Goal: Information Seeking & Learning: Learn about a topic

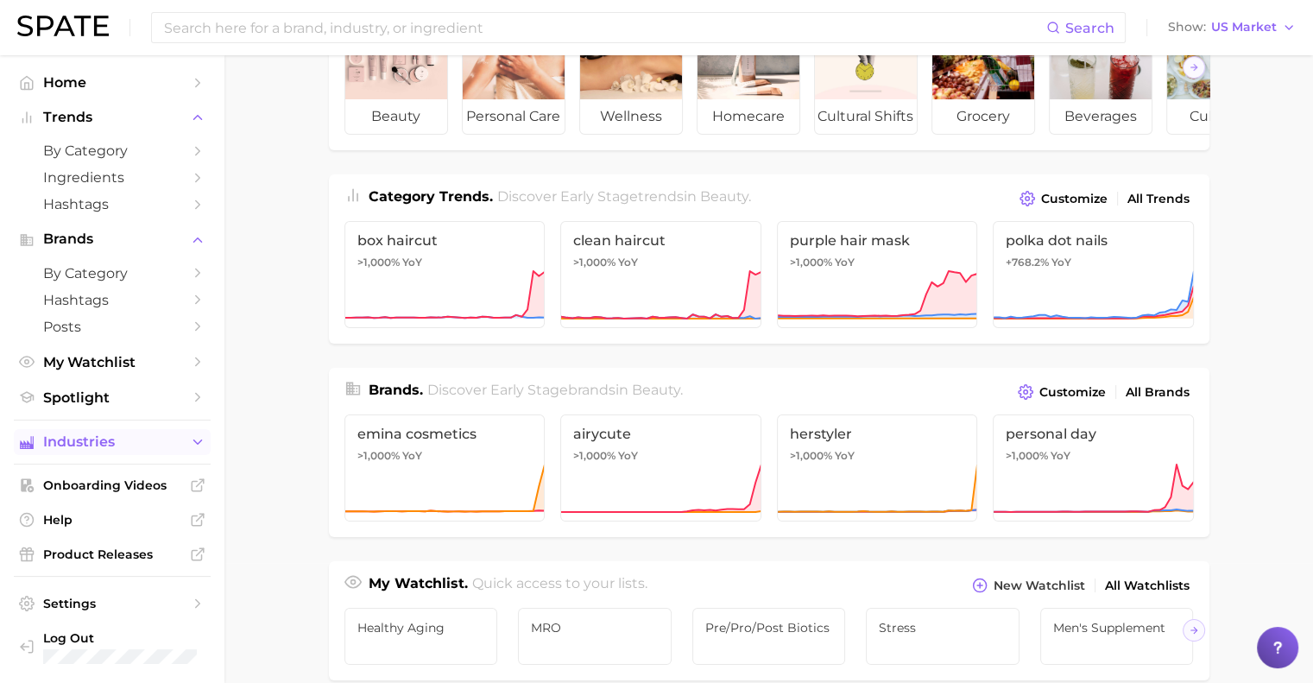
scroll to position [121, 0]
click at [117, 396] on span "Spotlight" at bounding box center [112, 397] width 138 height 16
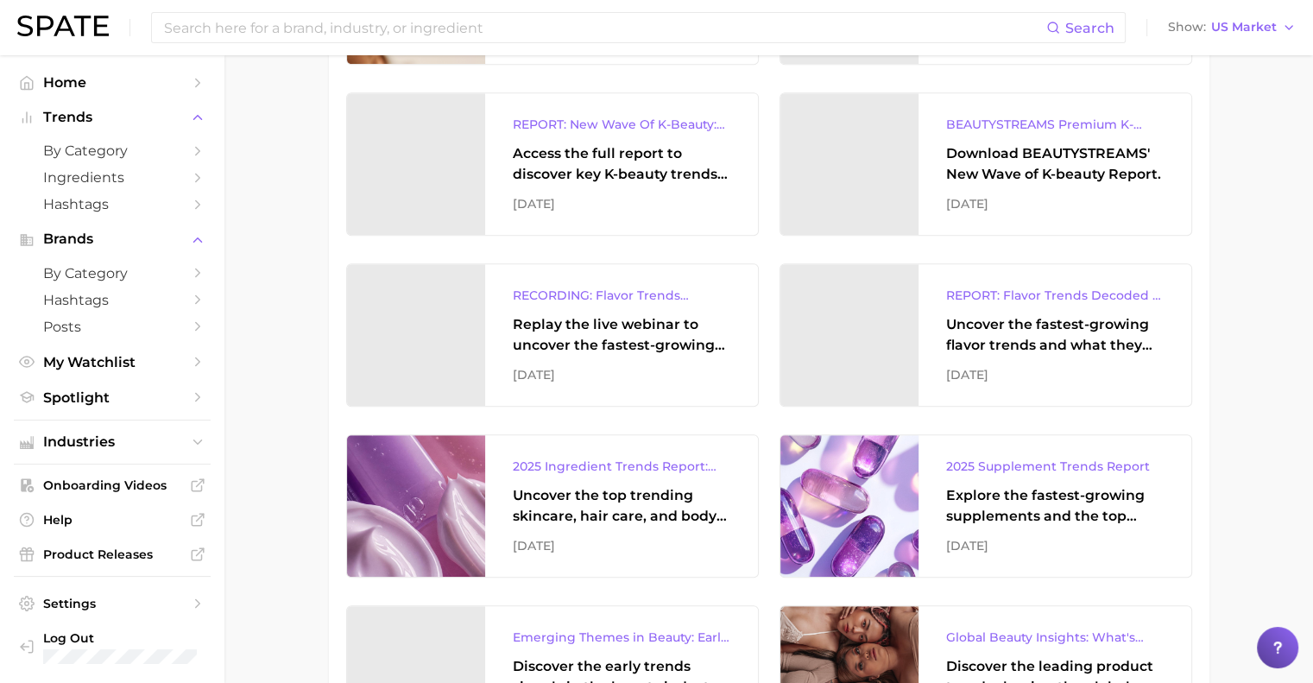
scroll to position [950, 0]
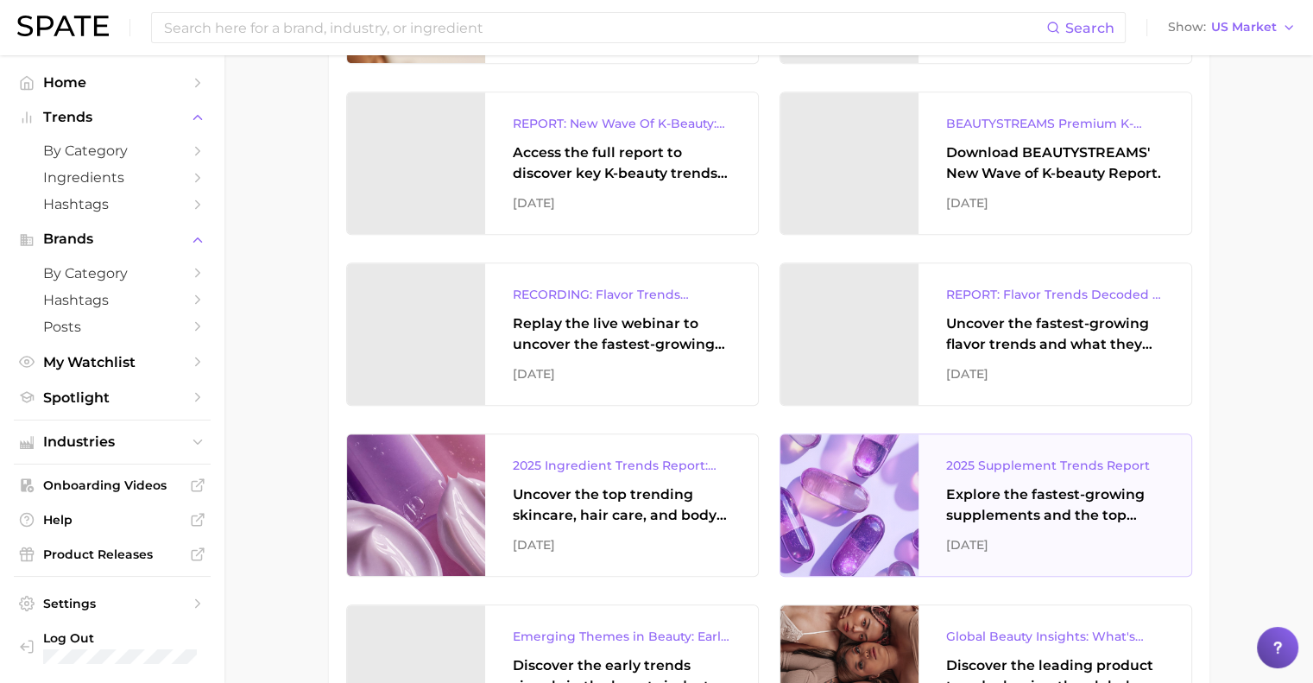
click at [852, 490] on div at bounding box center [849, 505] width 138 height 142
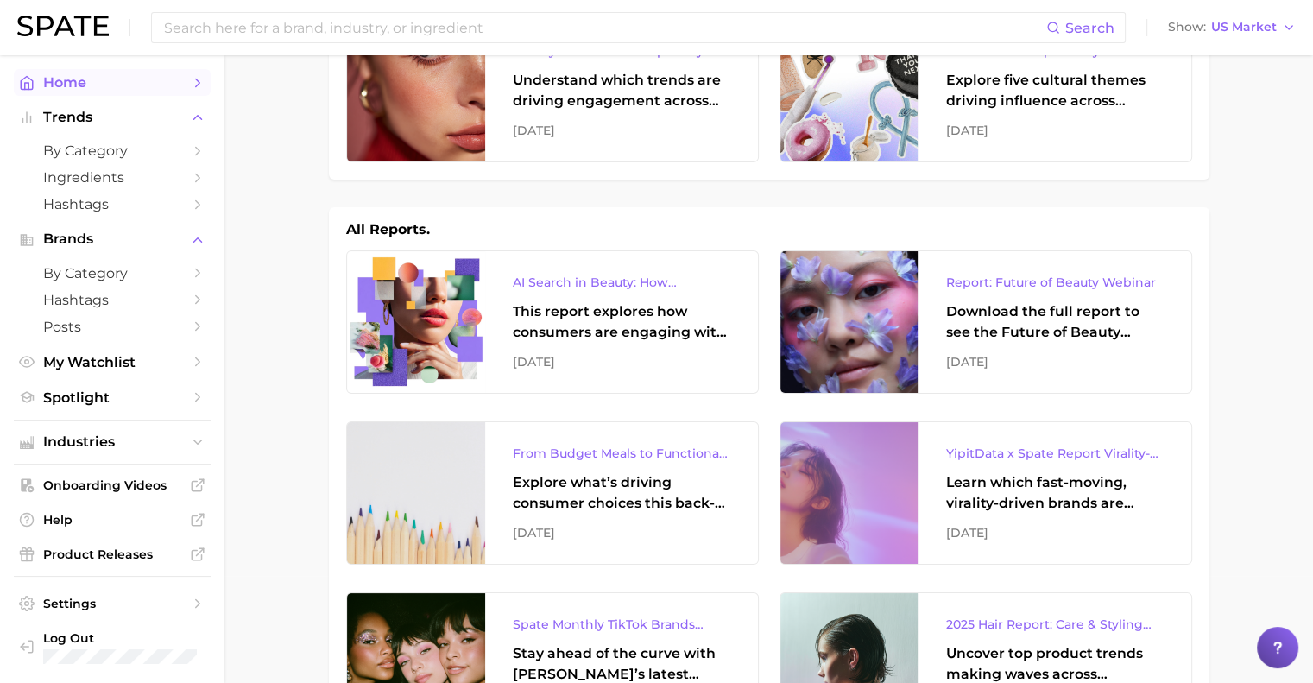
scroll to position [72, 0]
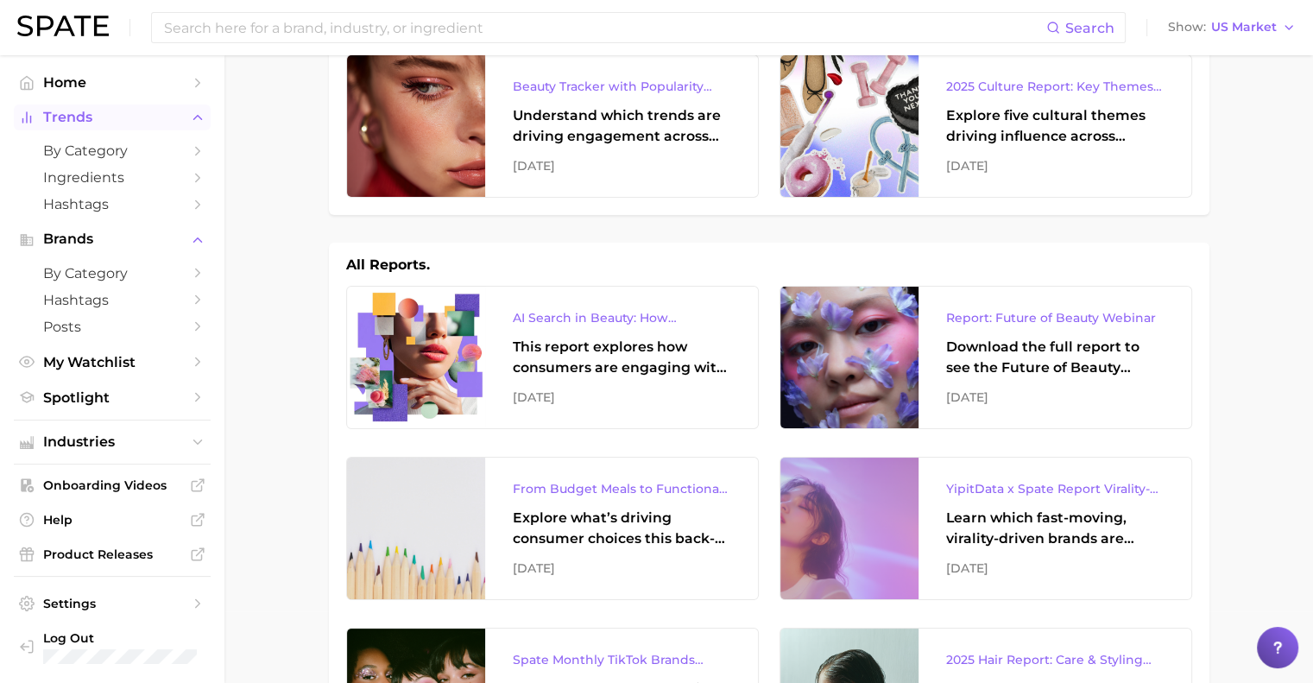
click at [67, 121] on span "Trends" at bounding box center [112, 118] width 138 height 16
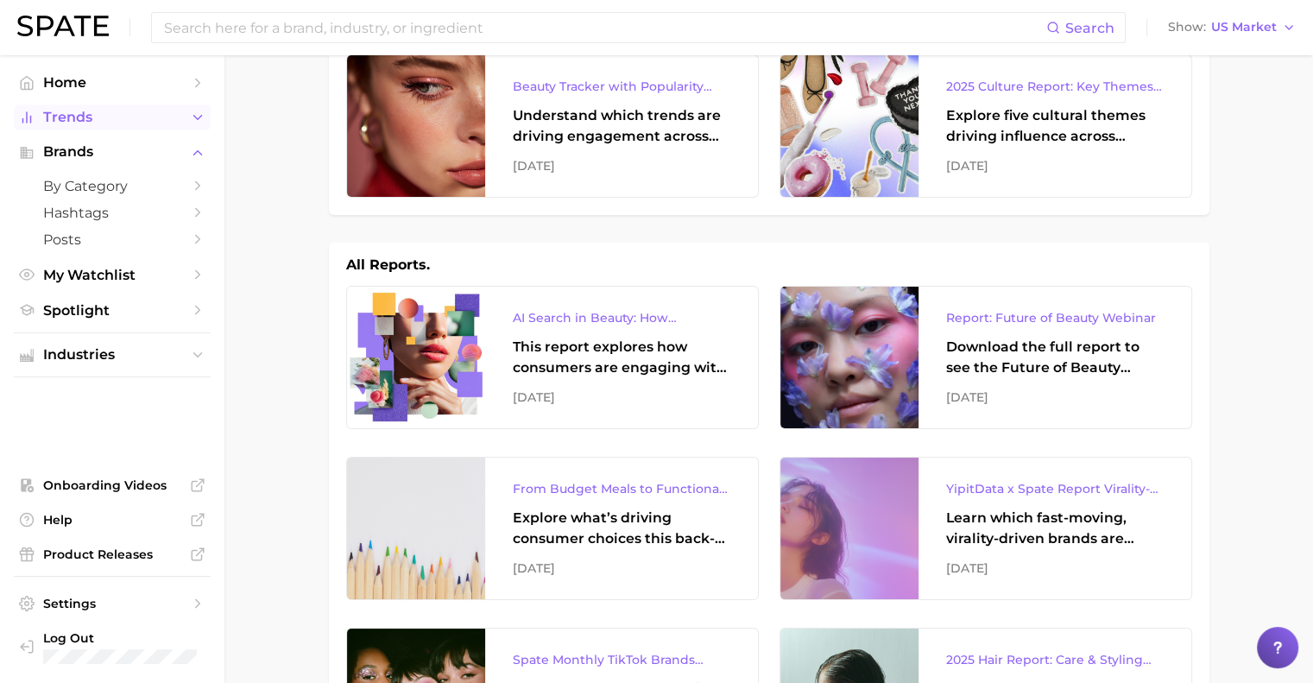
click at [197, 117] on icon "Sidebar" at bounding box center [198, 118] width 16 height 16
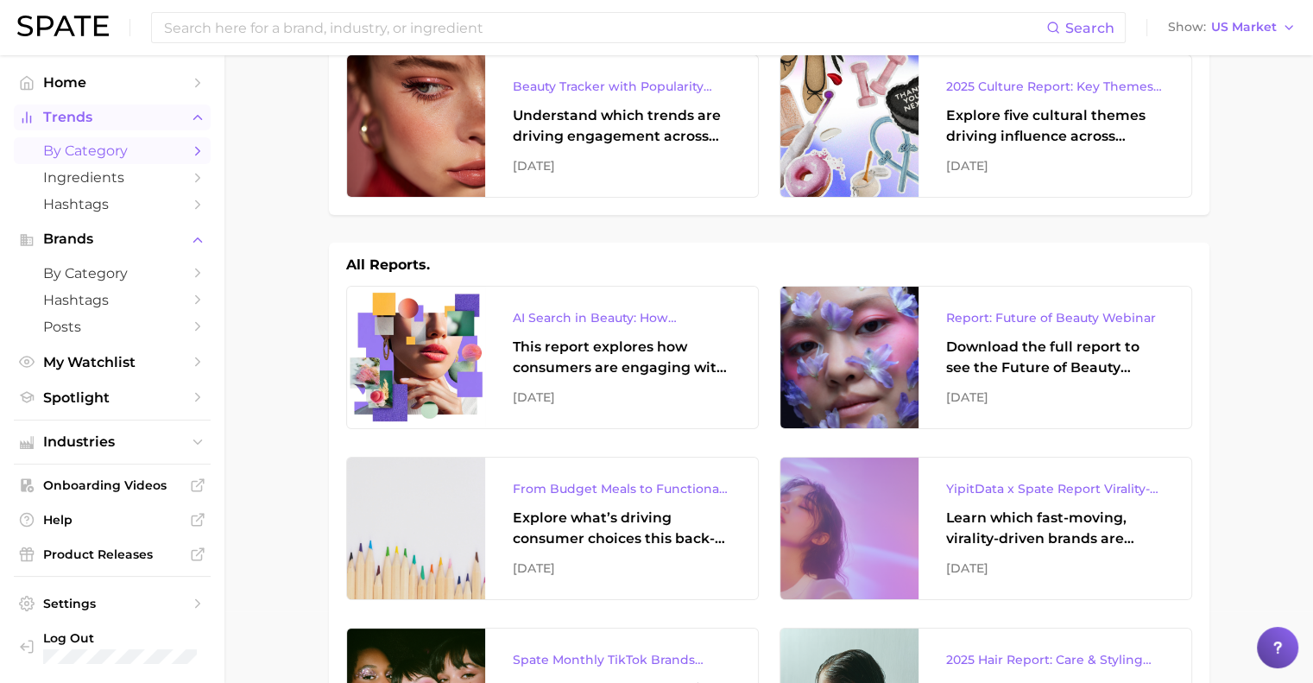
click at [95, 149] on span "by Category" at bounding box center [112, 150] width 138 height 16
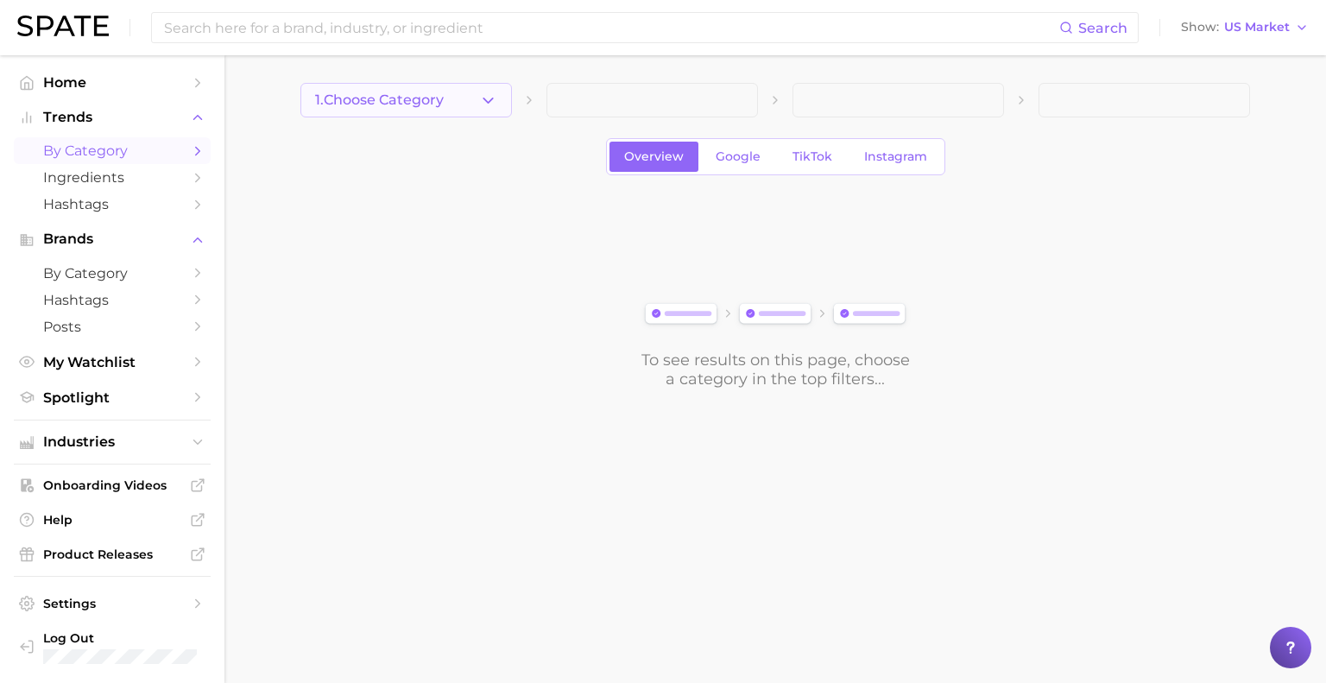
click at [466, 110] on button "1. Choose Category" at bounding box center [405, 100] width 211 height 35
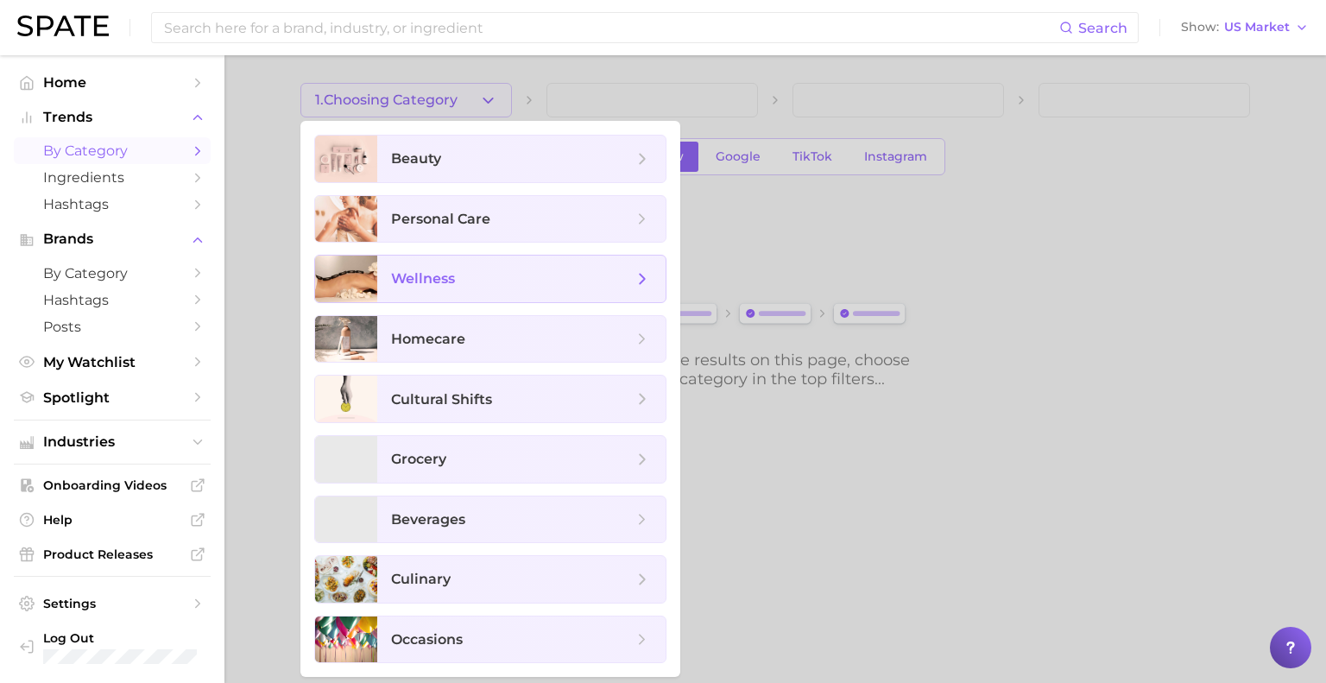
click at [475, 255] on div "wellness" at bounding box center [490, 279] width 352 height 48
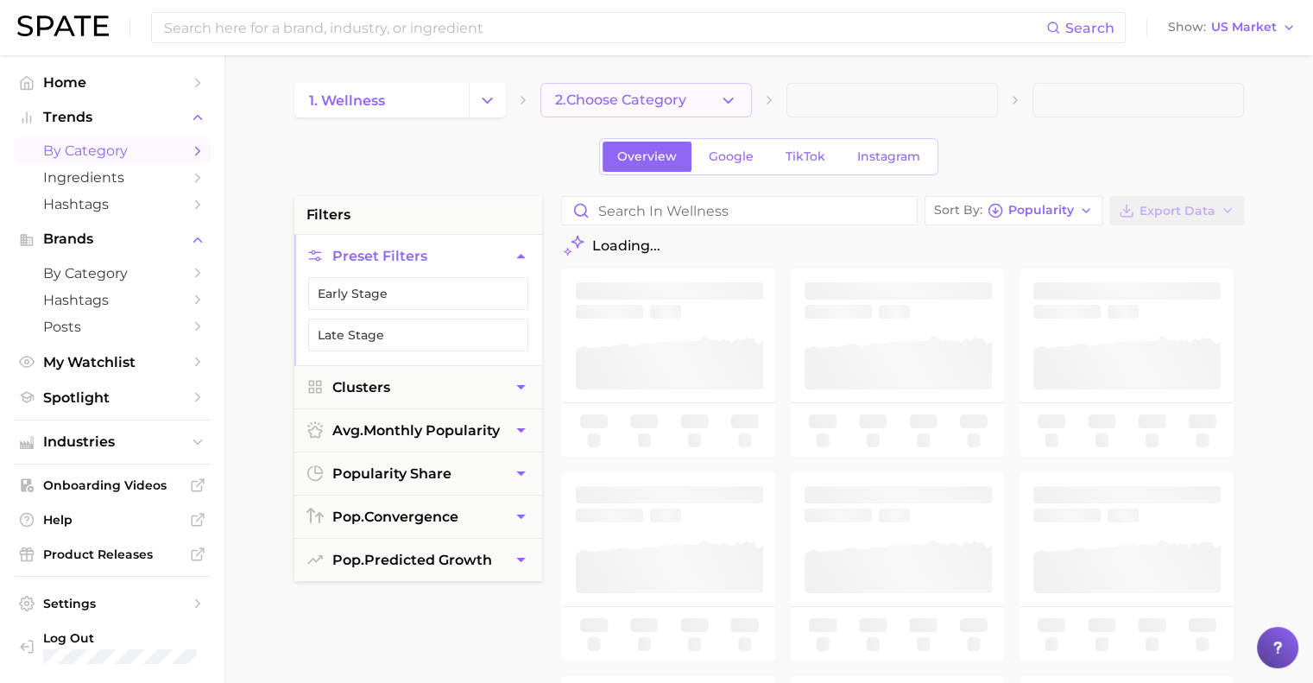
click at [653, 103] on span "2. Choose Category" at bounding box center [620, 100] width 131 height 16
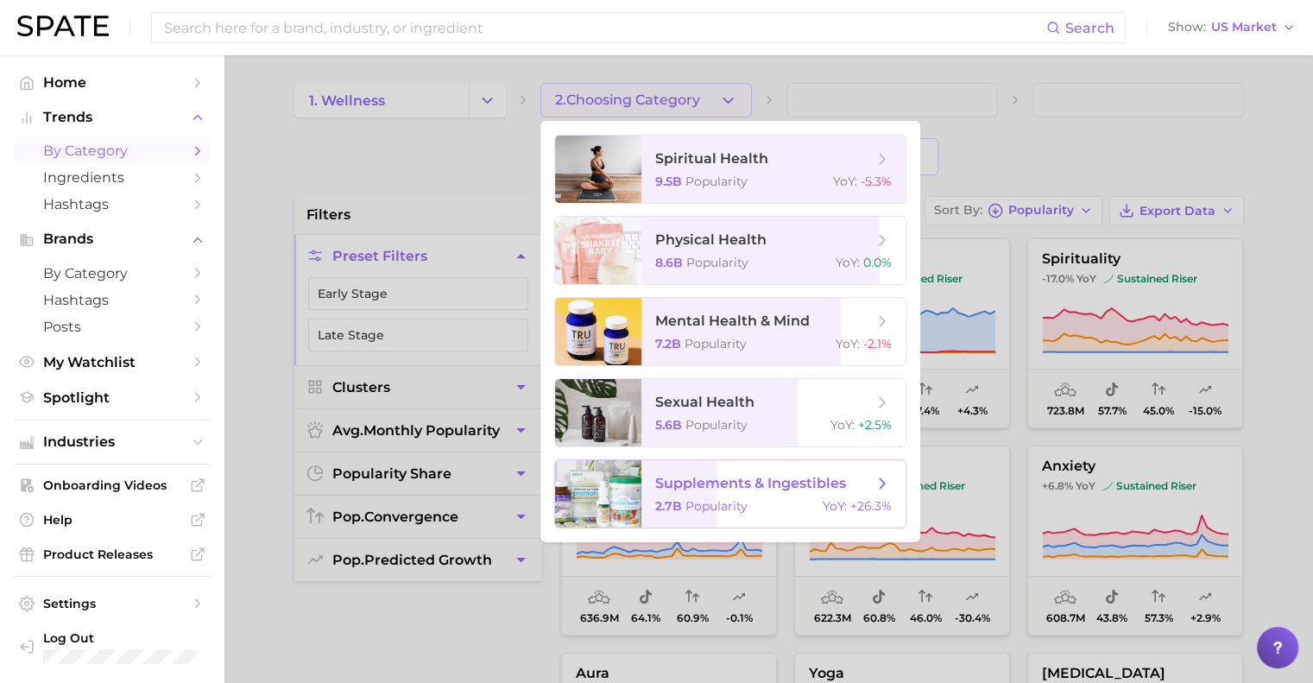
click at [684, 495] on span "supplements & ingestibles 2.7b Popularity YoY : +26.3%" at bounding box center [773, 493] width 264 height 67
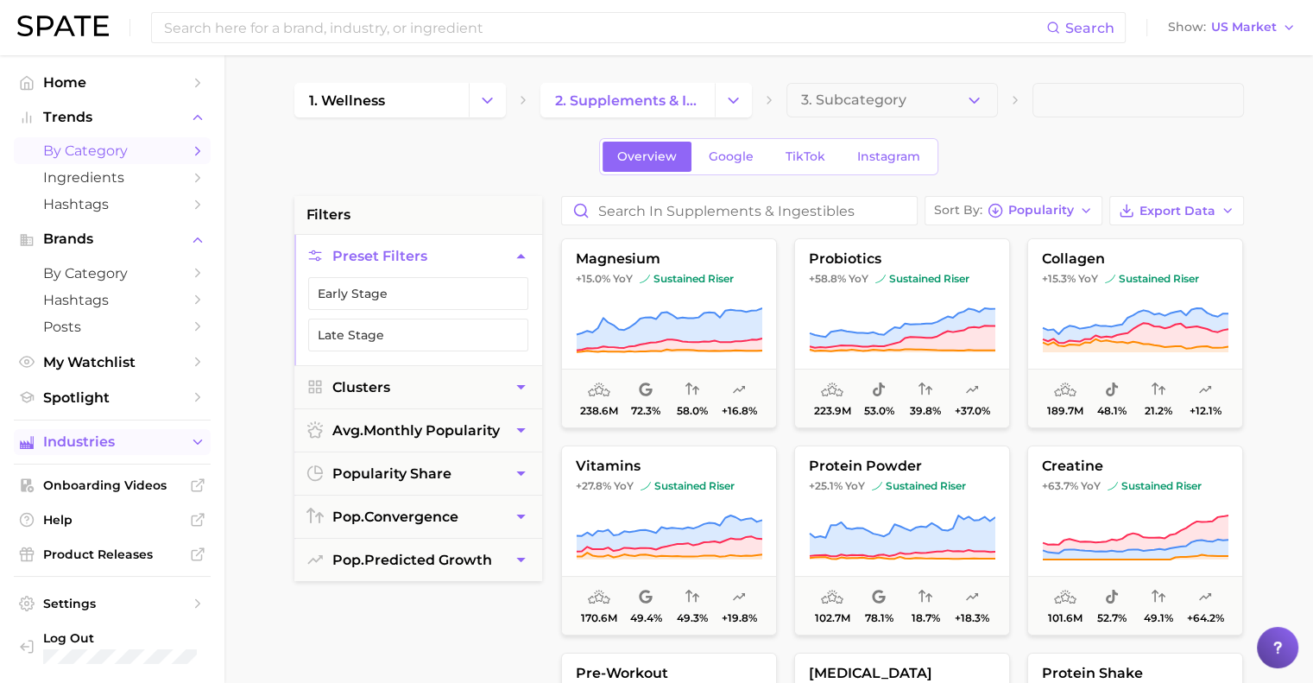
click at [185, 453] on button "Industries" at bounding box center [112, 442] width 197 height 26
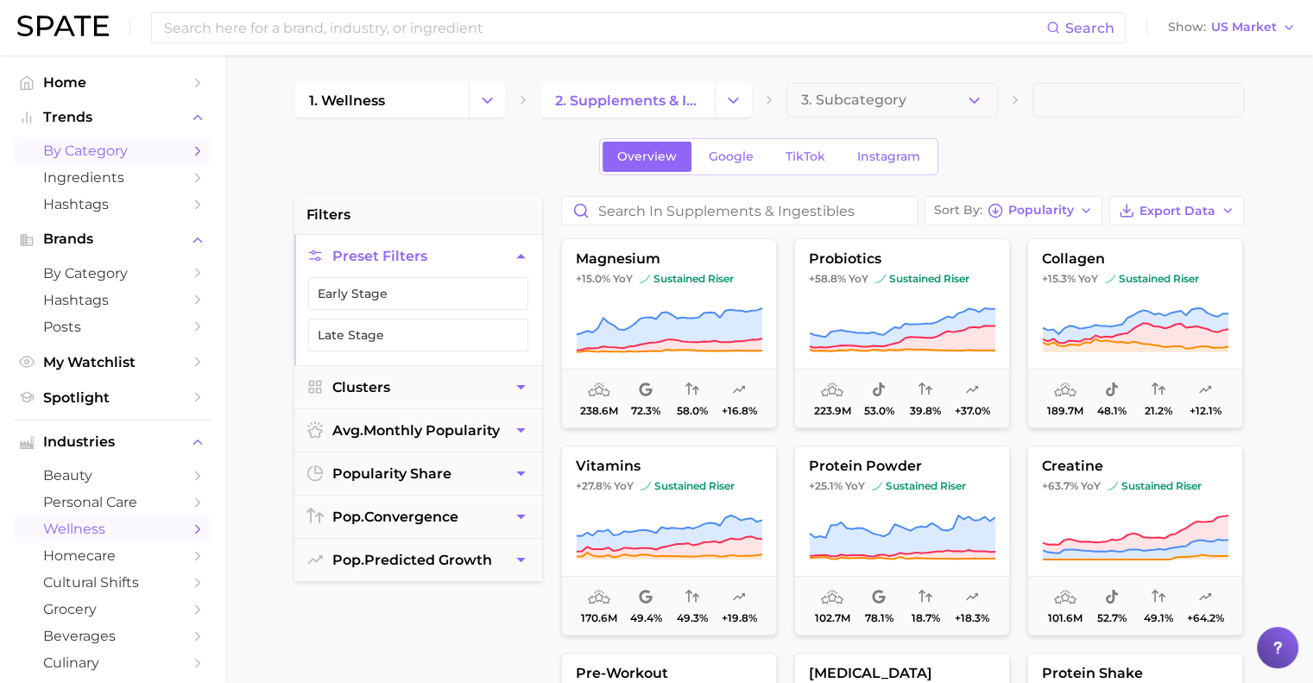
click at [118, 537] on span "wellness" at bounding box center [112, 529] width 138 height 16
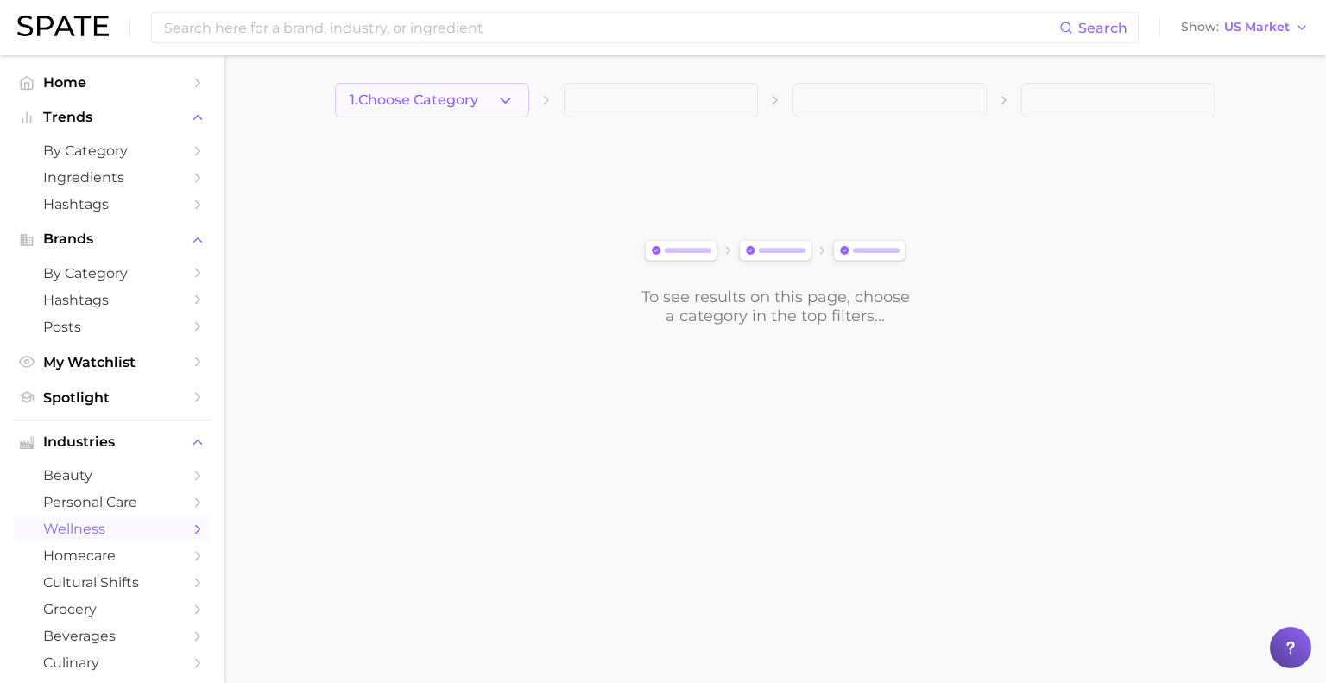
click at [451, 99] on span "1. Choose Category" at bounding box center [414, 100] width 129 height 16
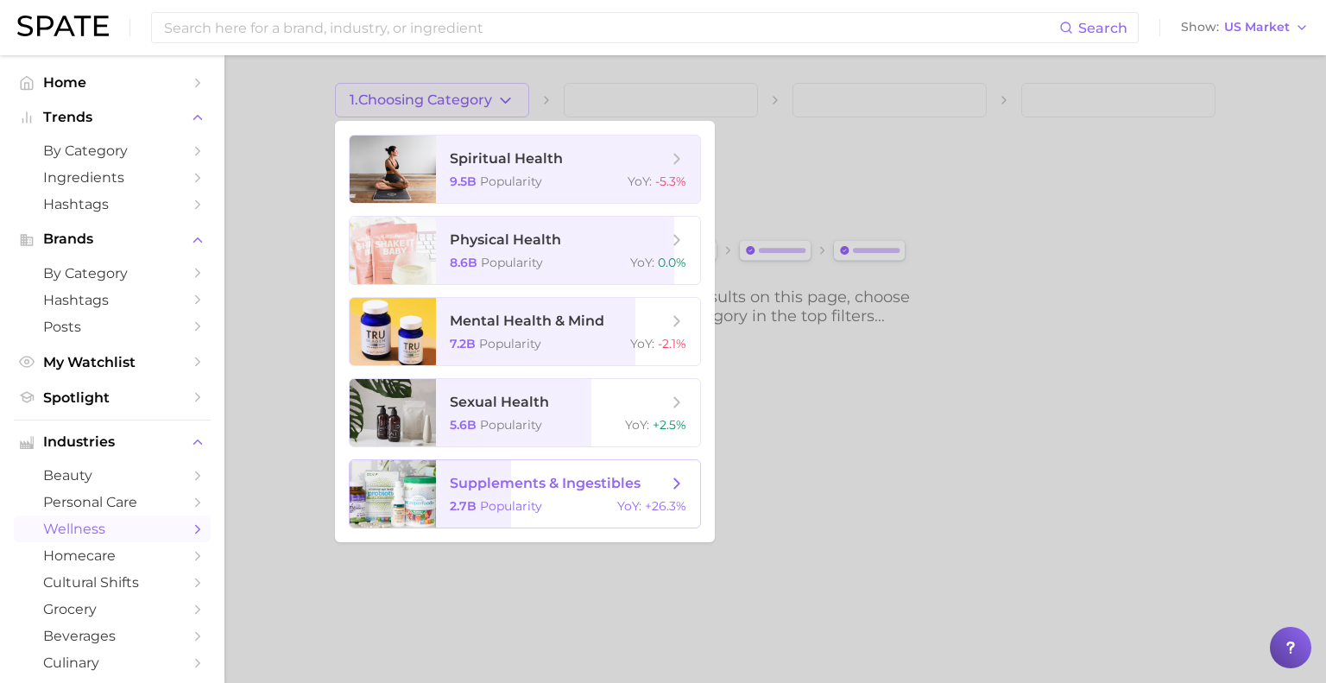
click at [470, 474] on span "supplements & ingestibles" at bounding box center [559, 483] width 218 height 19
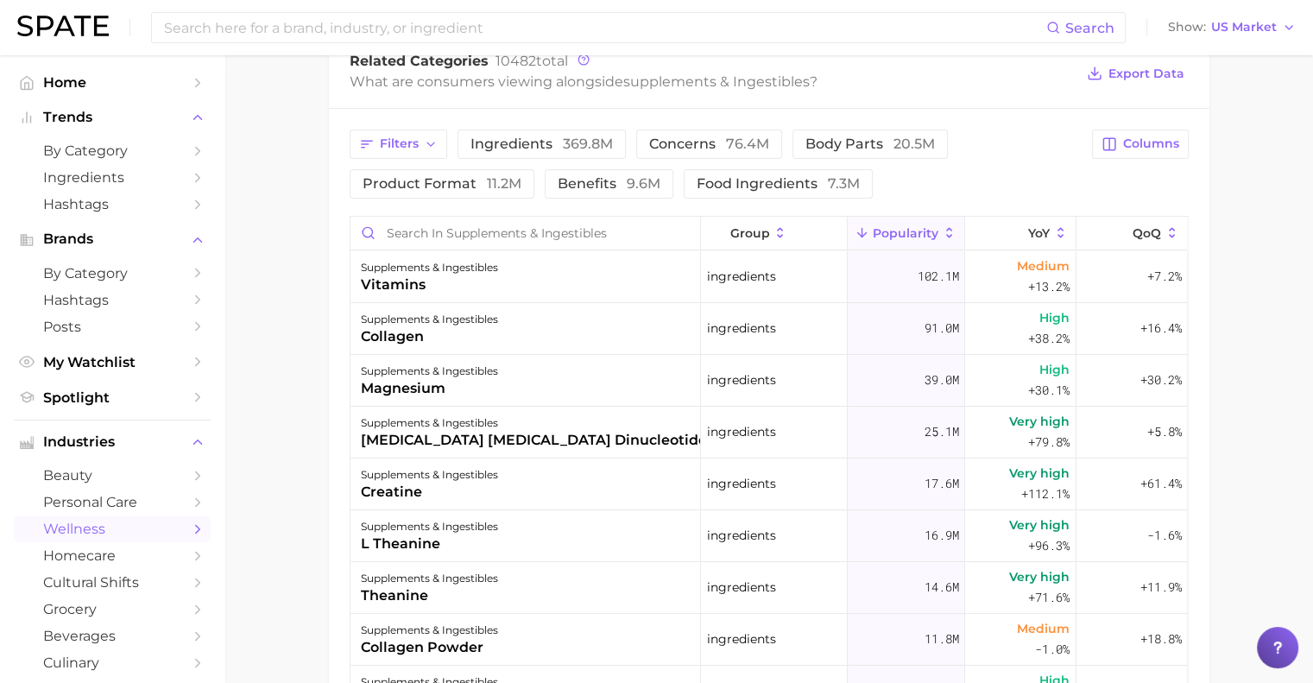
scroll to position [2, 0]
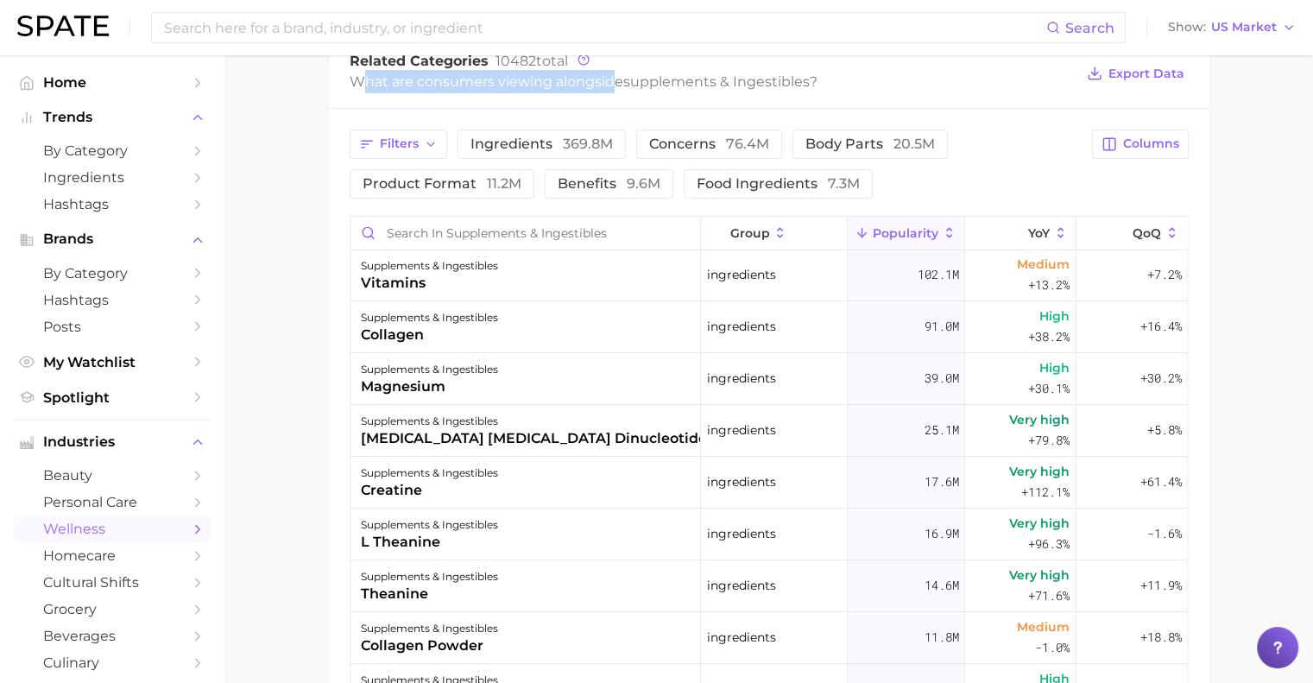
drag, startPoint x: 357, startPoint y: 82, endPoint x: 608, endPoint y: 91, distance: 250.5
click at [608, 91] on div "What are consumers viewing alongside supplements & ingestibles ?" at bounding box center [712, 81] width 725 height 23
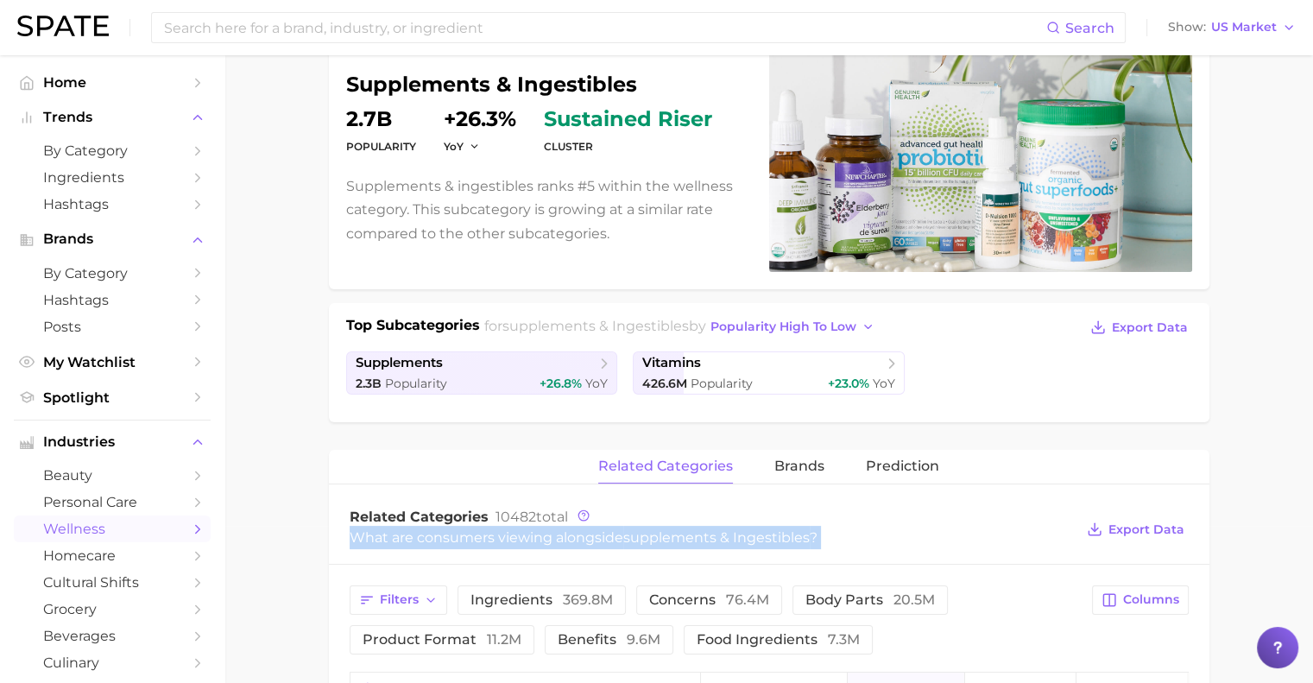
scroll to position [0, 0]
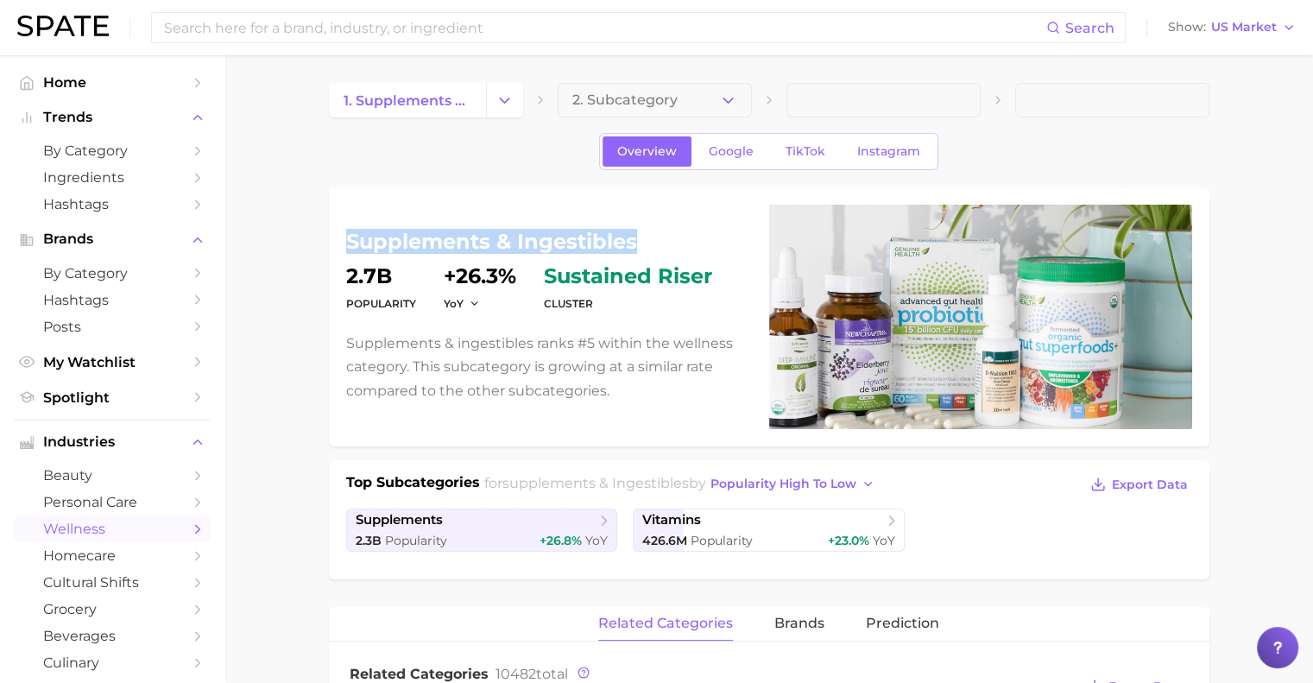
drag, startPoint x: 351, startPoint y: 237, endPoint x: 650, endPoint y: 244, distance: 298.8
click at [650, 244] on h1 "supplements & ingestibles" at bounding box center [547, 241] width 402 height 21
click at [593, 234] on h1 "supplements & ingestibles" at bounding box center [547, 241] width 402 height 21
drag, startPoint x: 503, startPoint y: 235, endPoint x: 640, endPoint y: 238, distance: 136.4
click at [640, 238] on h1 "supplements & ingestibles" at bounding box center [547, 241] width 402 height 21
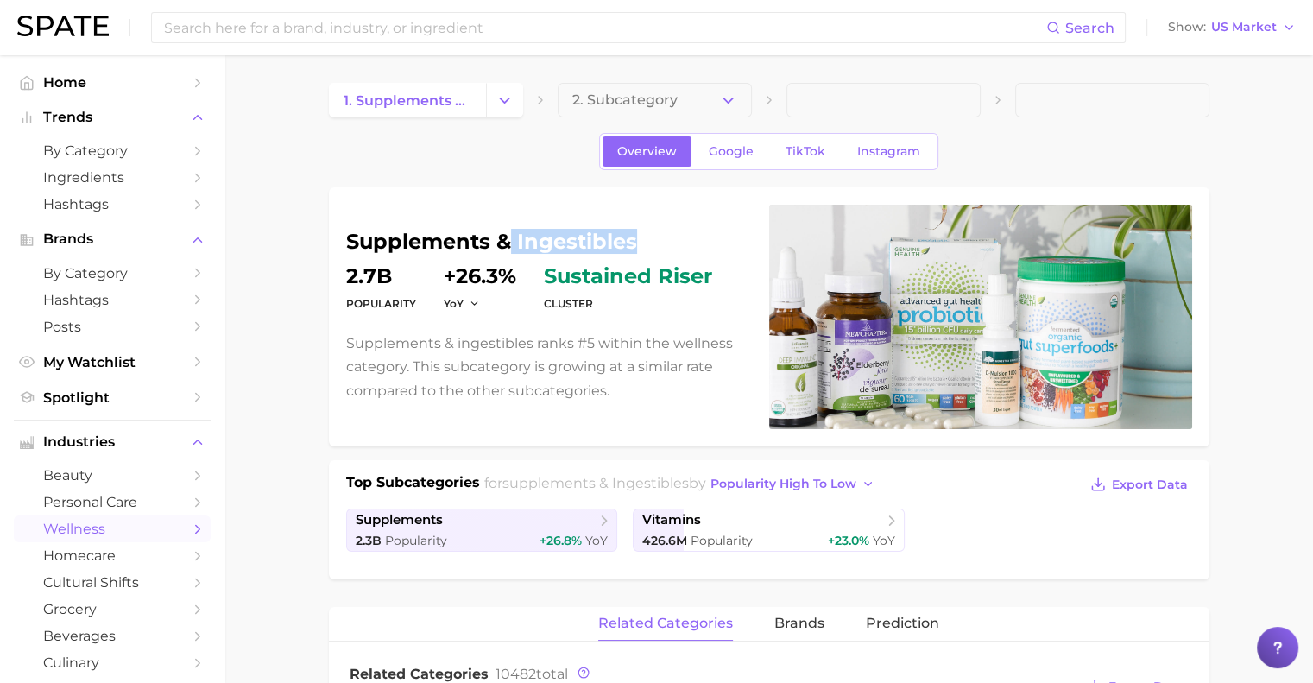
click at [609, 238] on h1 "supplements & ingestibles" at bounding box center [547, 241] width 402 height 21
drag, startPoint x: 648, startPoint y: 242, endPoint x: 325, endPoint y: 217, distance: 324.7
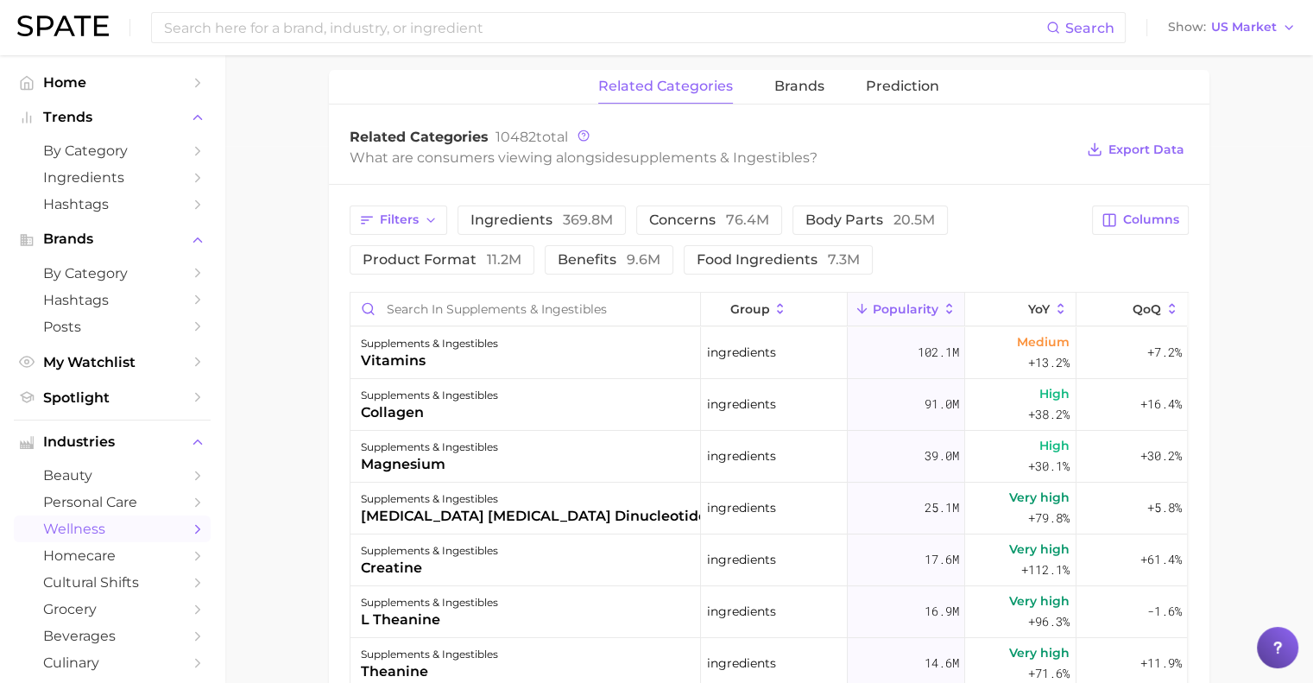
scroll to position [1, 0]
click at [453, 157] on div "What are consumers viewing alongside supplements & ingestibles ?" at bounding box center [712, 157] width 725 height 23
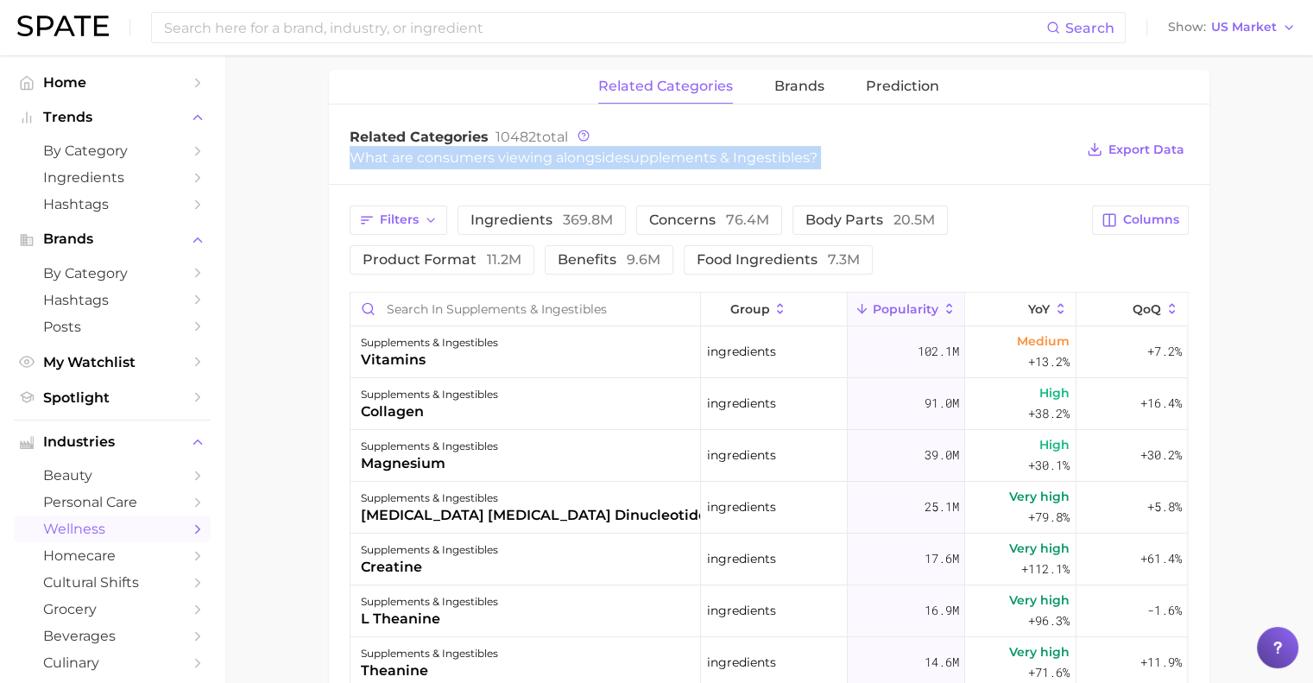
click at [453, 157] on div "What are consumers viewing alongside supplements & ingestibles ?" at bounding box center [712, 157] width 725 height 23
copy div "What are consumers viewing alongside supplements & ingestibles ? Export Data Fi…"
